Goal: Information Seeking & Learning: Learn about a topic

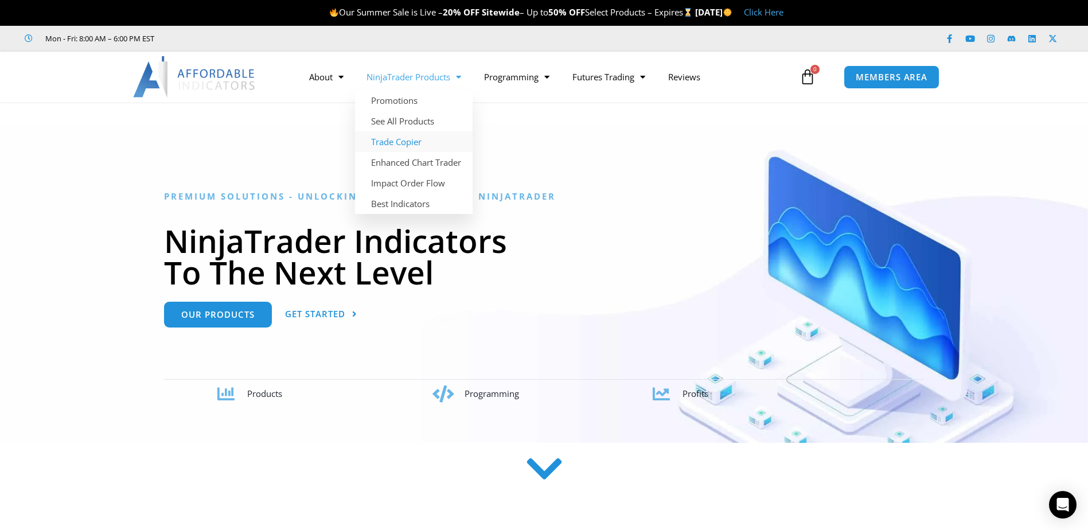
click at [393, 145] on link "Trade Copier" at bounding box center [414, 141] width 118 height 21
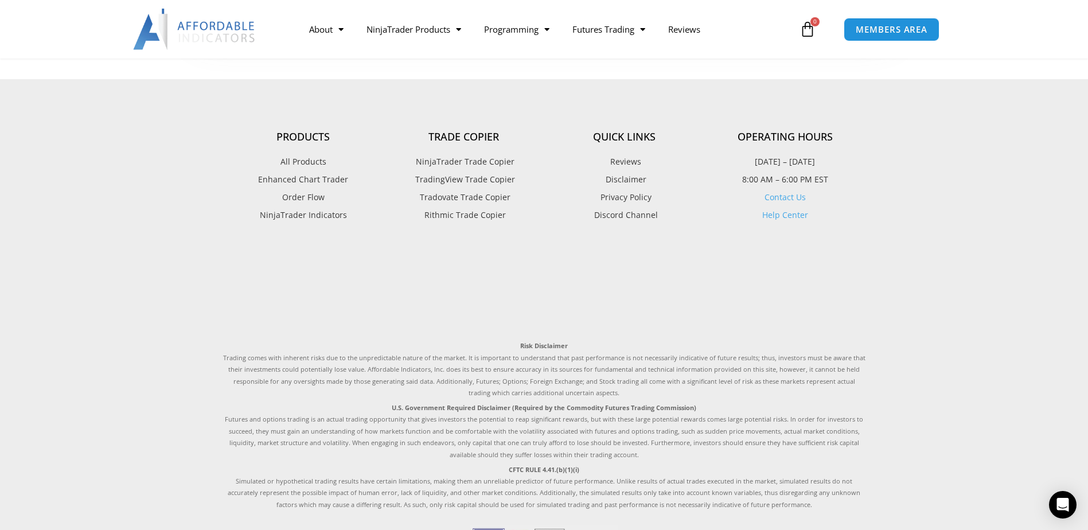
scroll to position [2783, 0]
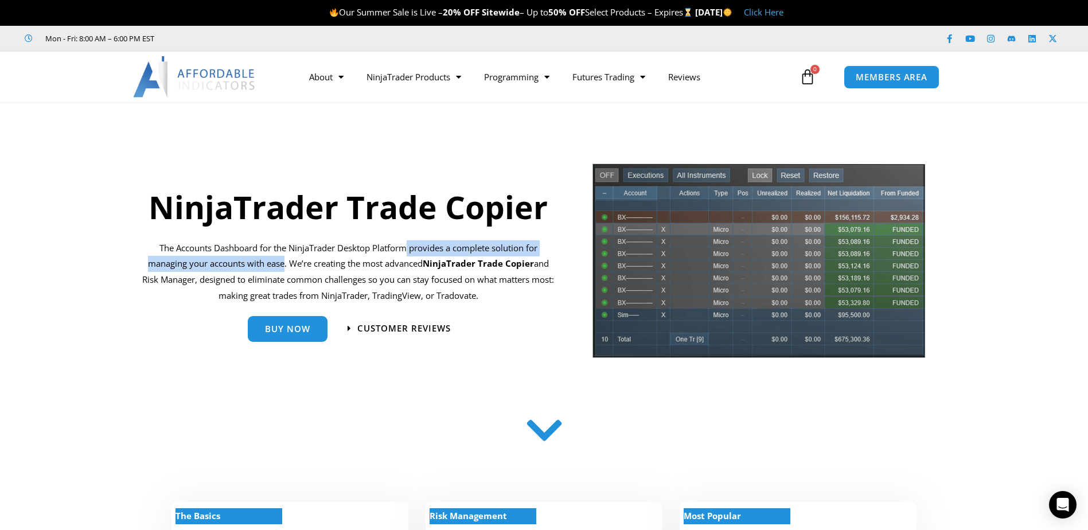
drag, startPoint x: 408, startPoint y: 249, endPoint x: 283, endPoint y: 269, distance: 127.2
click at [283, 269] on p "The Accounts Dashboard for the NinjaTrader Desktop Platform provides a complete…" at bounding box center [348, 272] width 417 height 64
copy p "provides a complete solution for managing your accounts with ease"
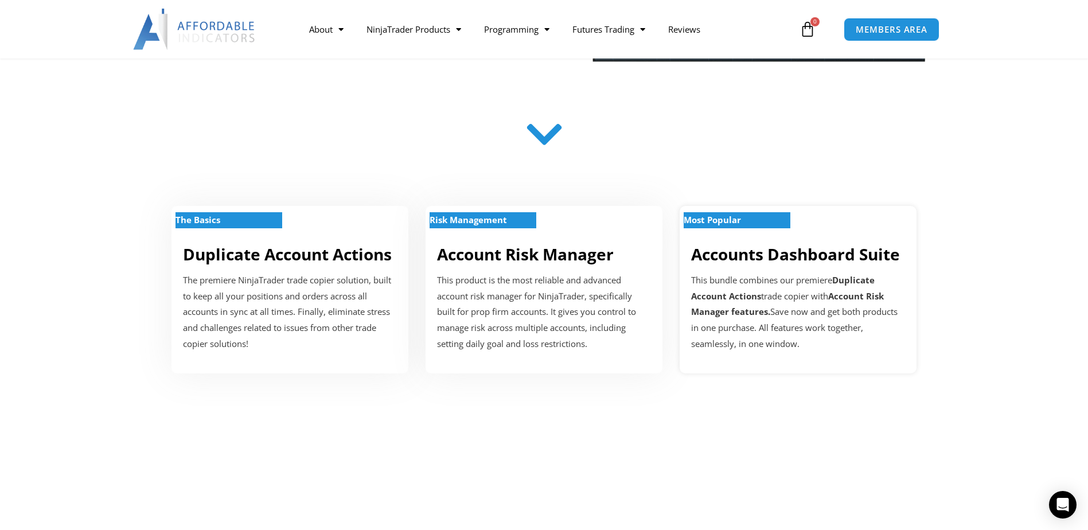
scroll to position [401, 0]
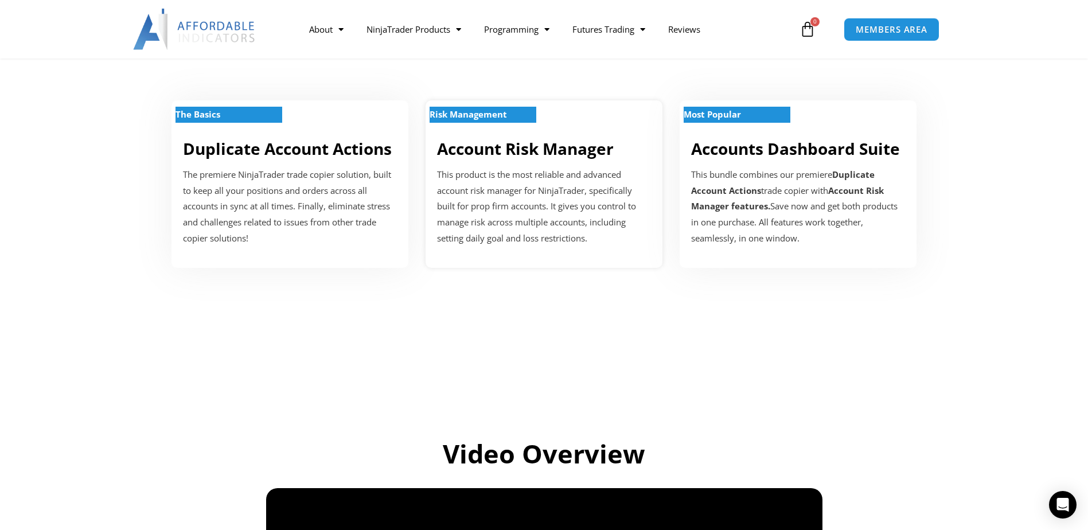
drag, startPoint x: 572, startPoint y: 116, endPoint x: 512, endPoint y: 173, distance: 82.0
click at [512, 173] on p "This product is the most reliable and advanced account risk manager for NinjaTr…" at bounding box center [544, 207] width 214 height 80
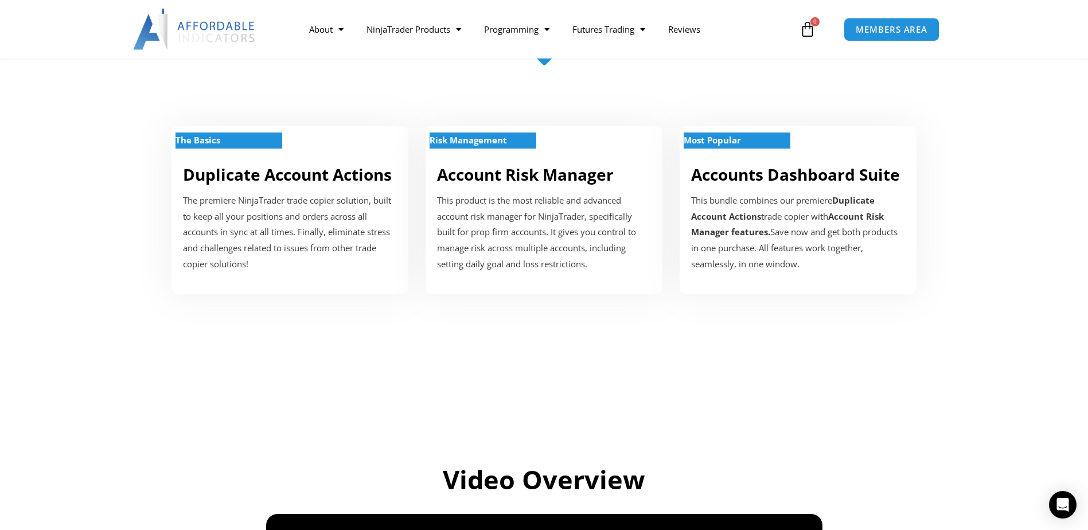
scroll to position [401, 0]
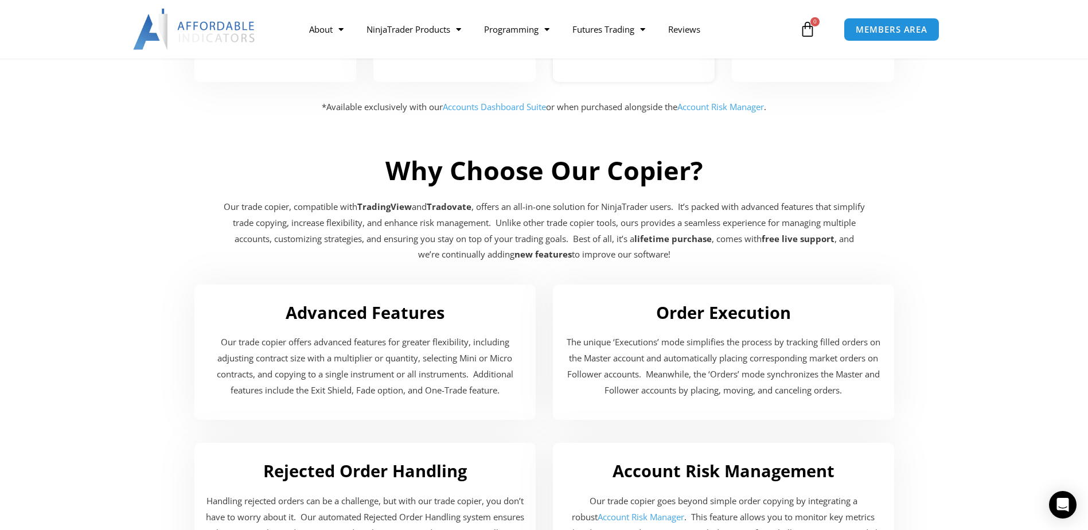
scroll to position [1835, 0]
